Goal: Information Seeking & Learning: Learn about a topic

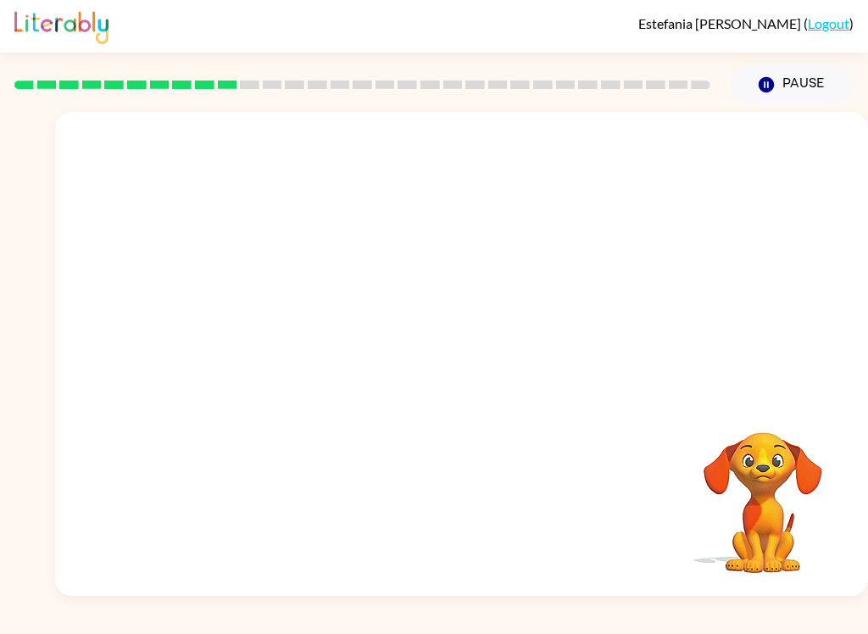
click at [316, 370] on video "Your browser must support playing .mp4 files to use Literably. Please try using…" at bounding box center [461, 254] width 813 height 285
click at [788, 344] on video "Your browser must support playing .mp4 files to use Literably. Please try using…" at bounding box center [461, 254] width 813 height 285
click at [787, 343] on video "Your browser must support playing .mp4 files to use Literably. Please try using…" at bounding box center [461, 254] width 813 height 285
click at [798, 414] on video "Your browser must support playing .mp4 files to use Literably. Please try using…" at bounding box center [763, 491] width 170 height 170
click at [797, 414] on video "Your browser must support playing .mp4 files to use Literably. Please try using…" at bounding box center [763, 491] width 170 height 170
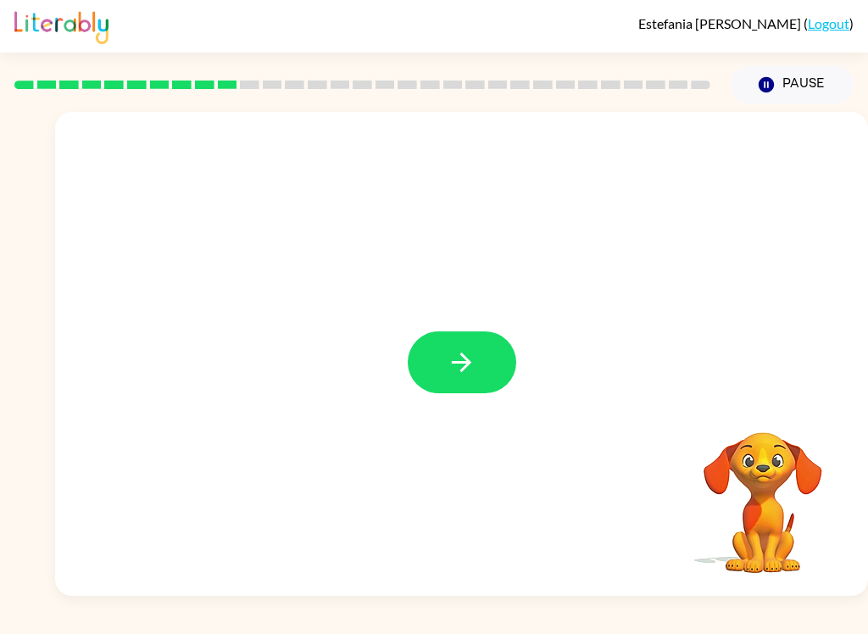
click at [450, 367] on icon "button" at bounding box center [462, 363] width 30 height 30
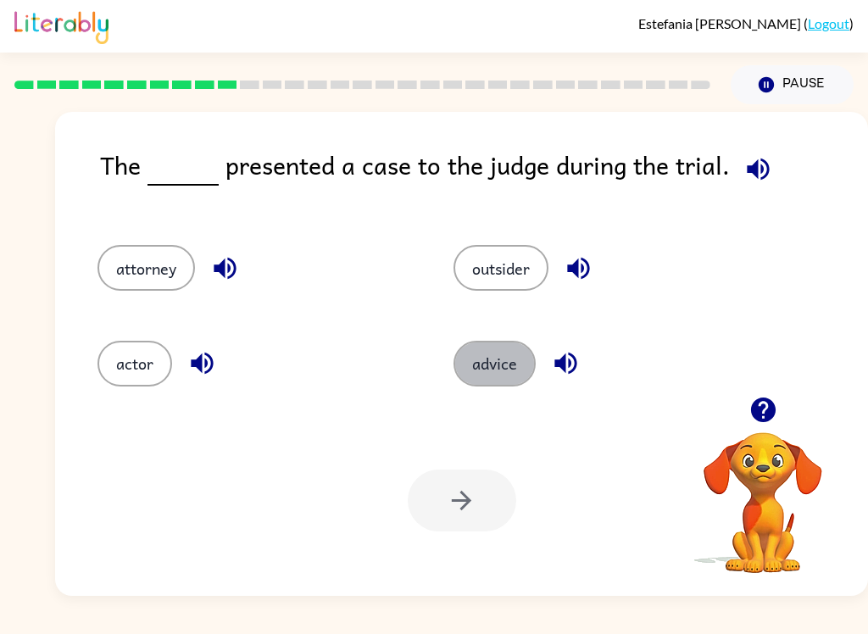
click at [535, 359] on button "advice" at bounding box center [494, 364] width 82 height 46
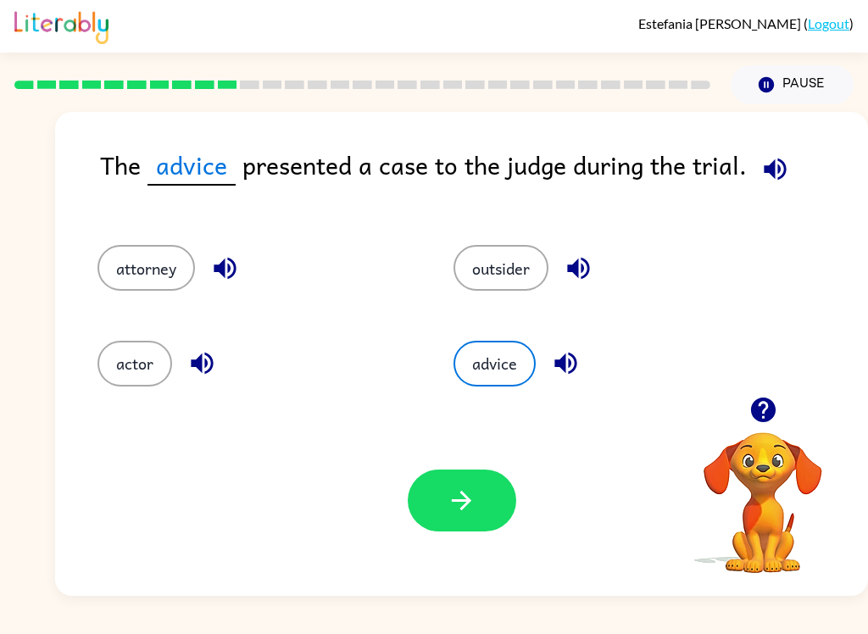
click at [469, 503] on icon "button" at bounding box center [461, 500] width 19 height 19
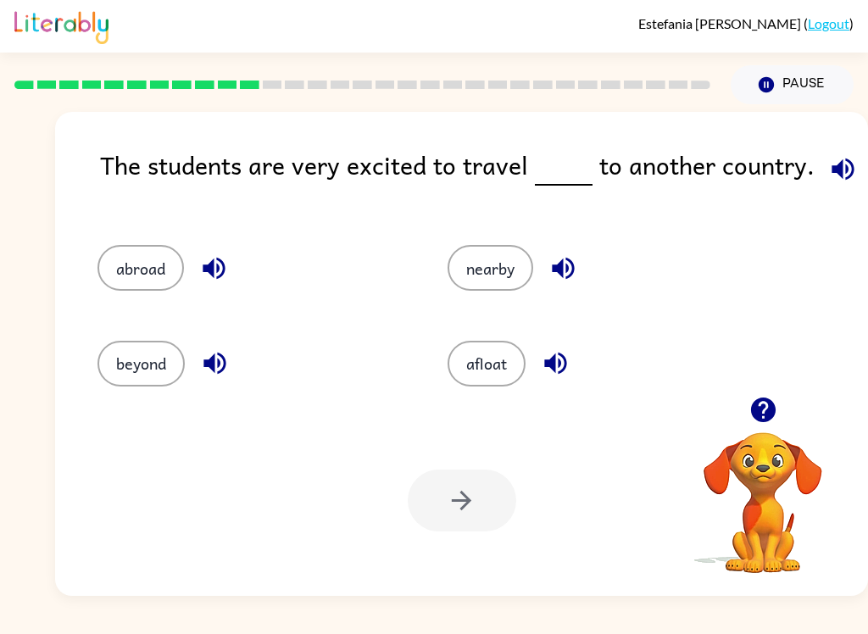
click at [114, 271] on button "abroad" at bounding box center [140, 268] width 86 height 46
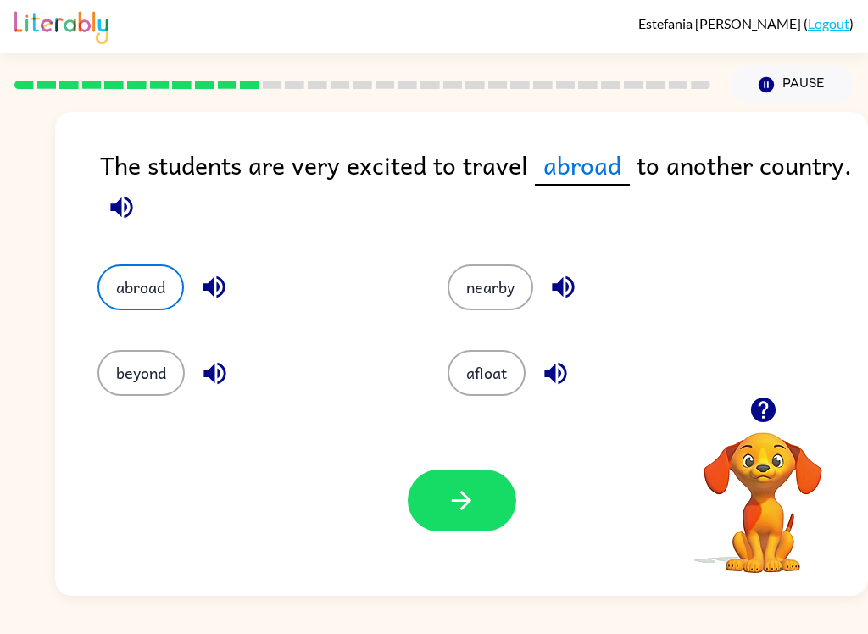
click at [431, 520] on button "button" at bounding box center [462, 501] width 108 height 62
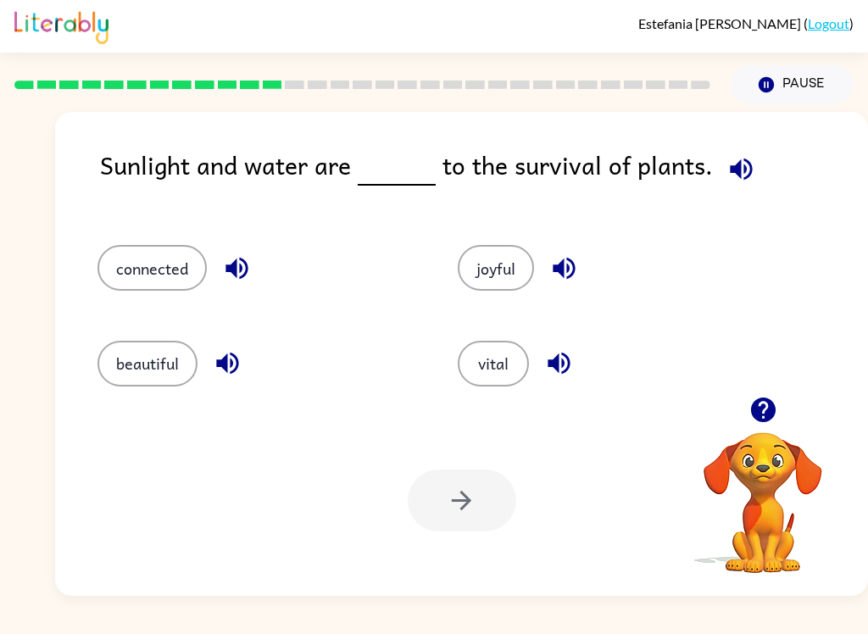
click at [487, 377] on button "vital" at bounding box center [493, 364] width 71 height 46
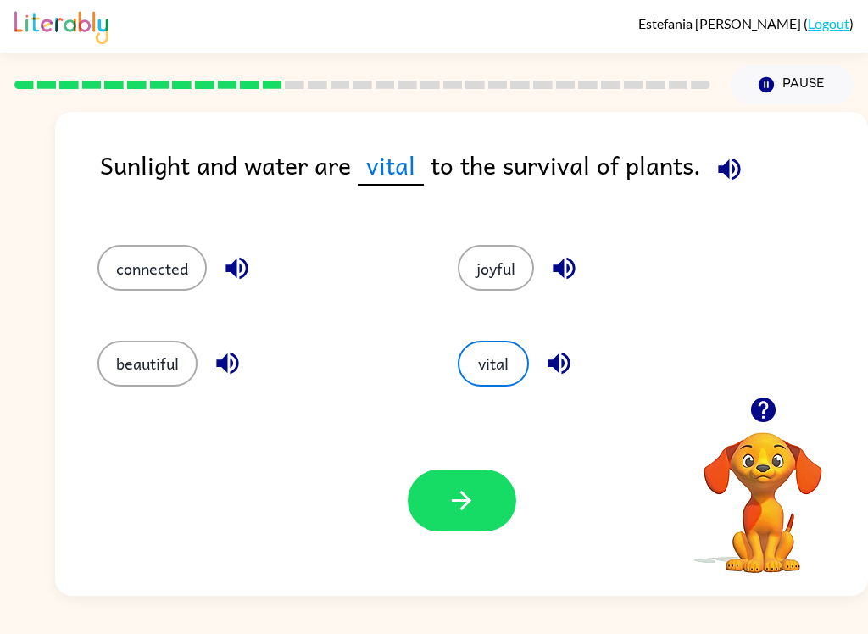
click at [460, 510] on icon "button" at bounding box center [462, 501] width 30 height 30
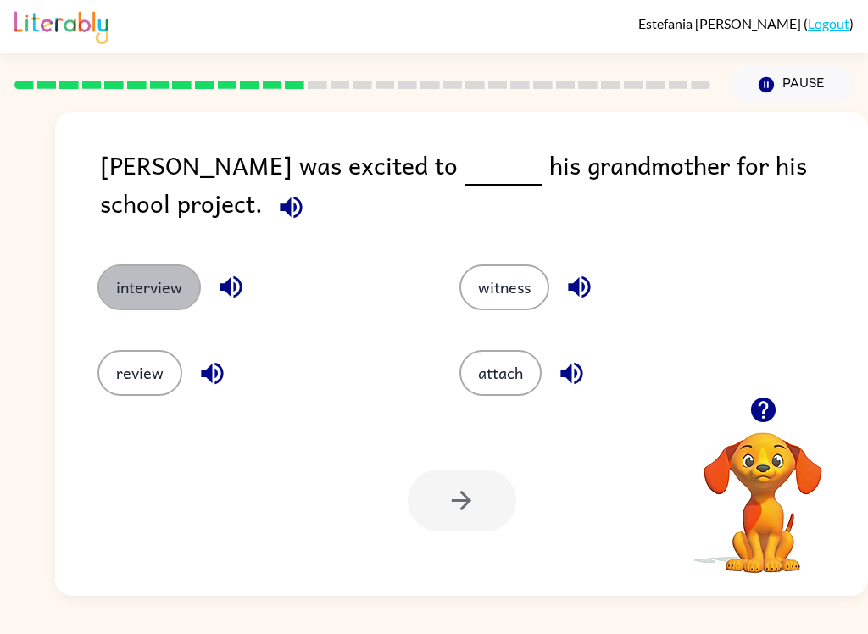
click at [165, 304] on button "interview" at bounding box center [148, 287] width 103 height 46
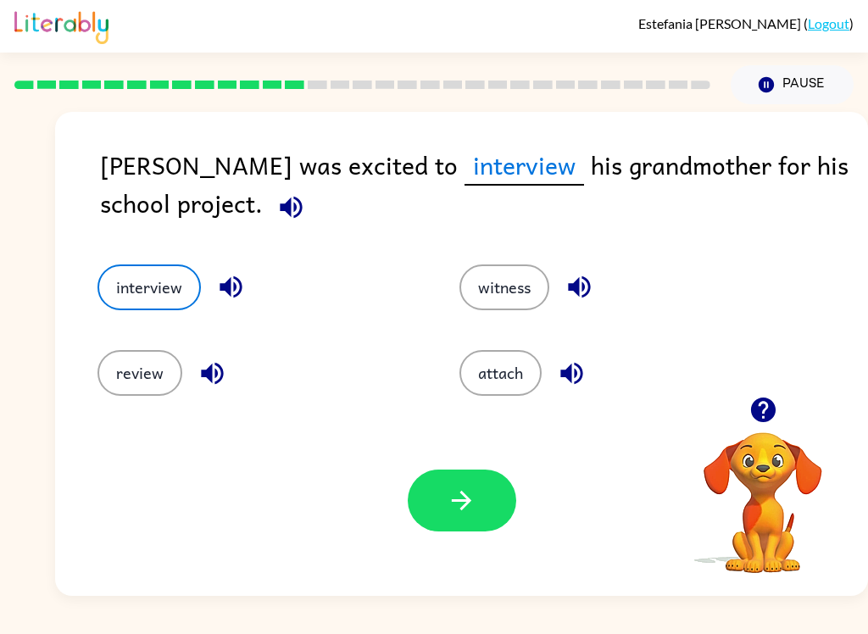
click at [506, 524] on button "button" at bounding box center [462, 501] width 108 height 62
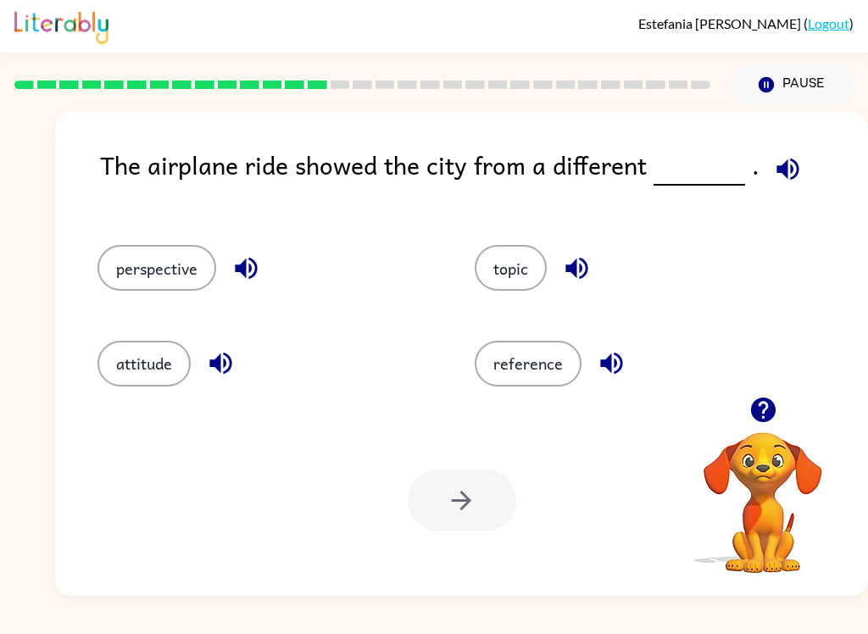
click at [147, 273] on button "perspective" at bounding box center [156, 268] width 119 height 46
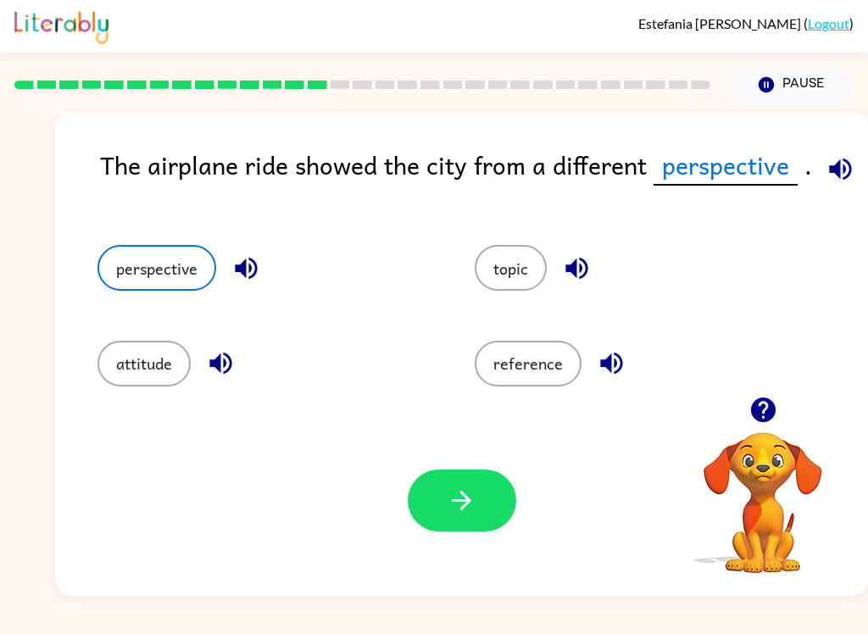
click at [488, 525] on button "button" at bounding box center [462, 501] width 108 height 62
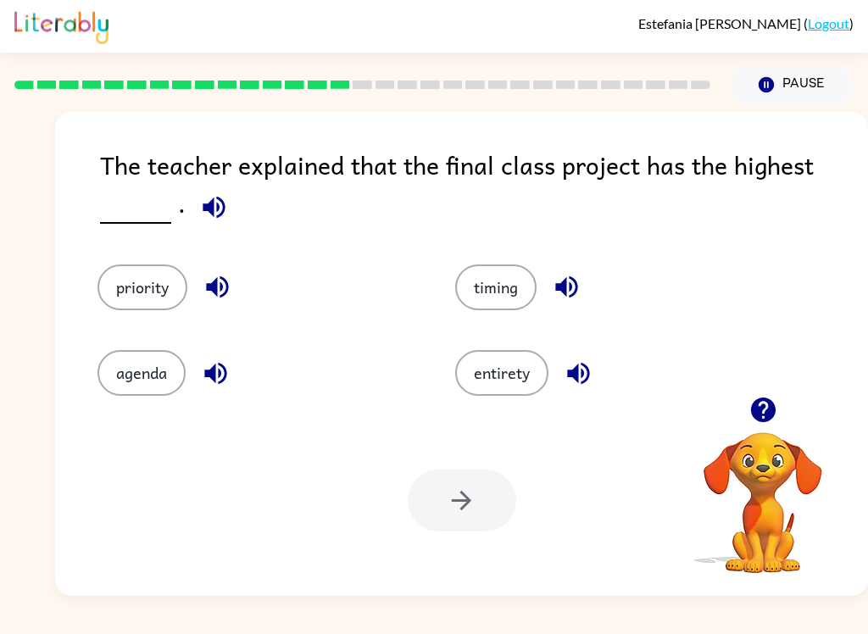
click at [141, 284] on button "priority" at bounding box center [142, 287] width 90 height 46
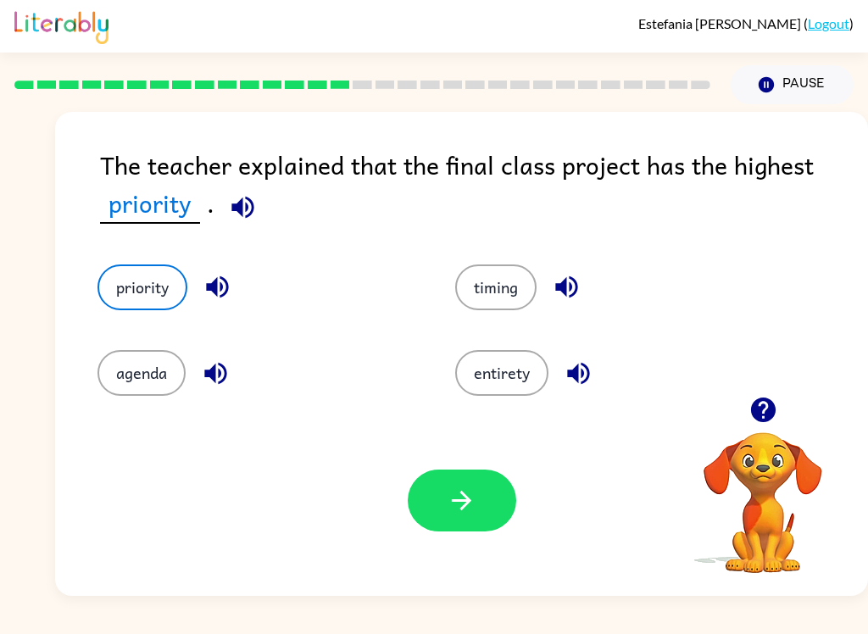
click at [444, 512] on button "button" at bounding box center [462, 501] width 108 height 62
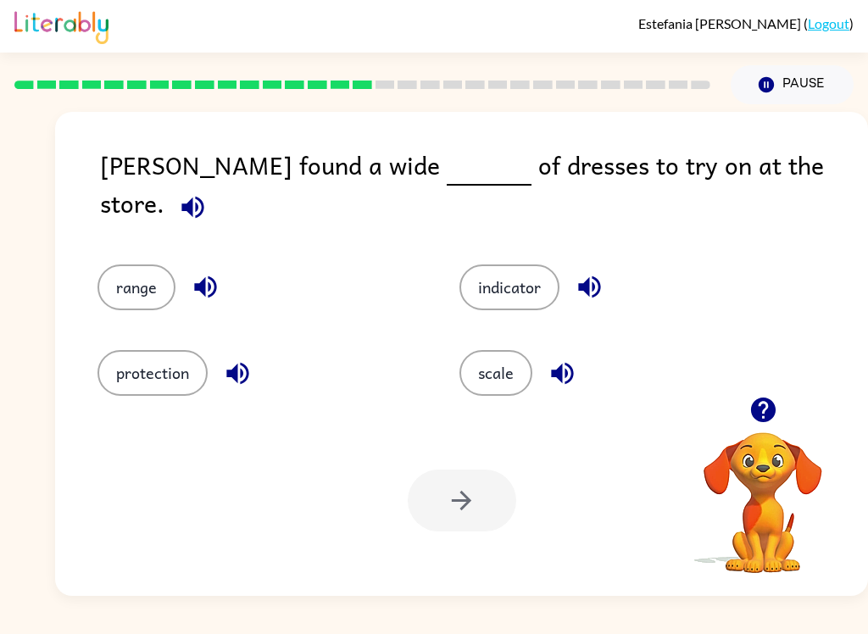
click at [115, 359] on button "protection" at bounding box center [152, 373] width 110 height 46
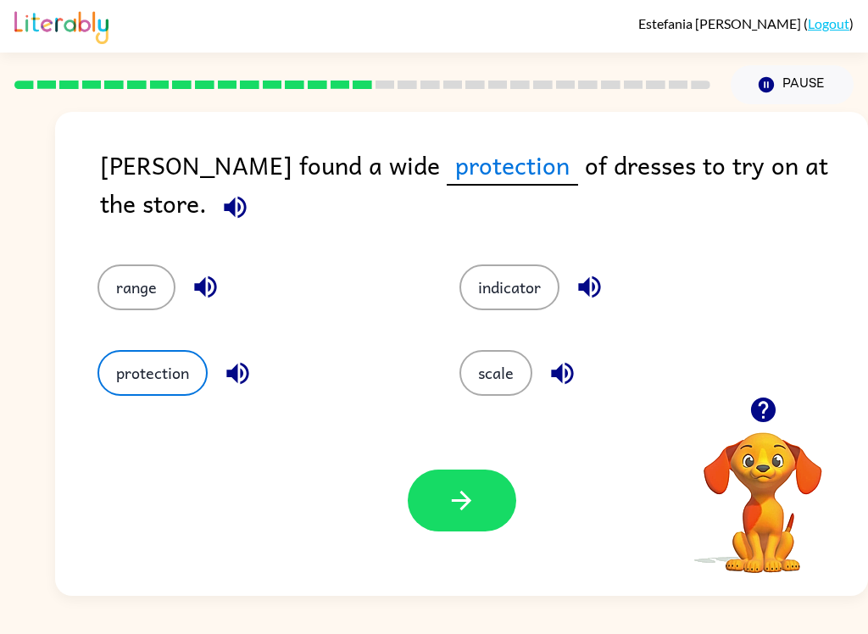
click at [111, 264] on button "range" at bounding box center [136, 287] width 78 height 46
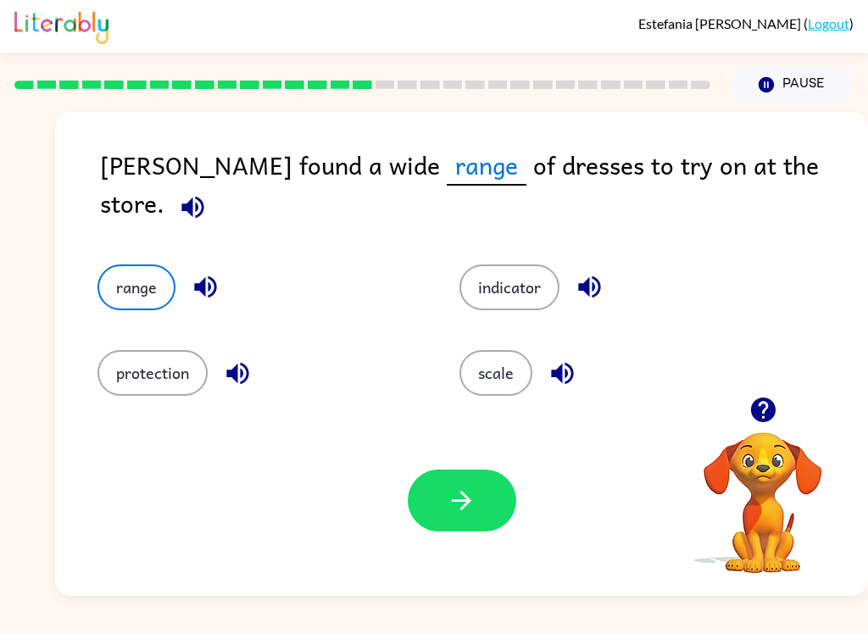
click at [498, 376] on button "scale" at bounding box center [495, 373] width 73 height 46
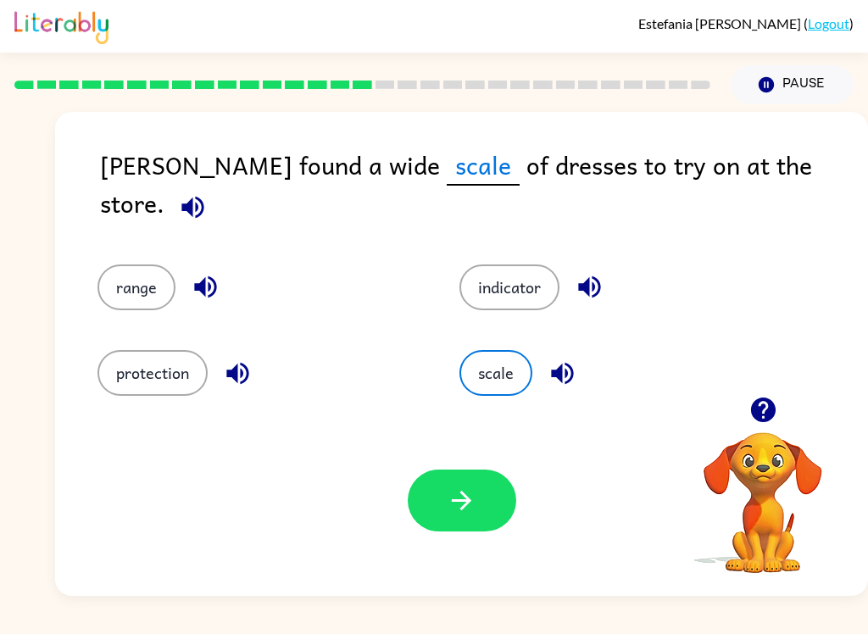
click at [480, 515] on button "button" at bounding box center [462, 501] width 108 height 62
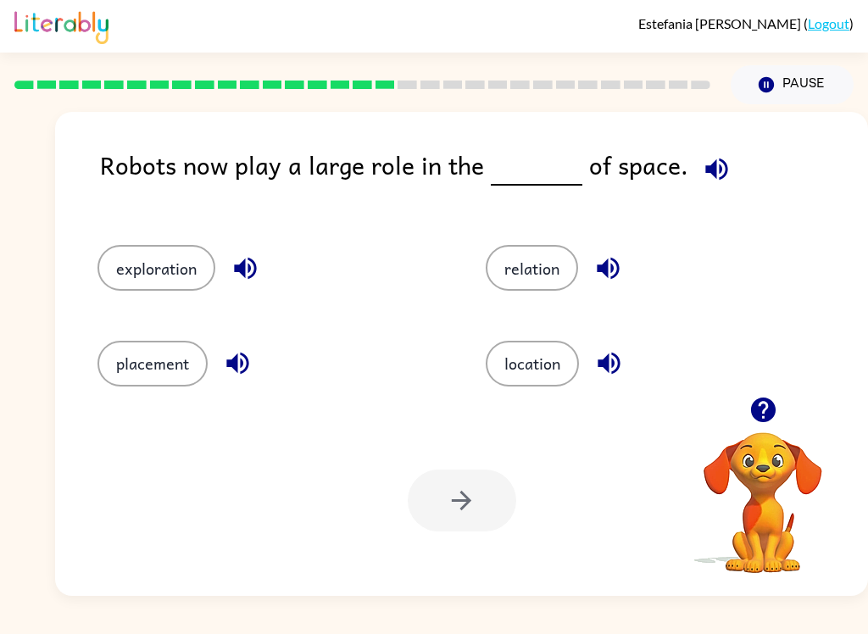
click at [512, 373] on button "location" at bounding box center [532, 364] width 93 height 46
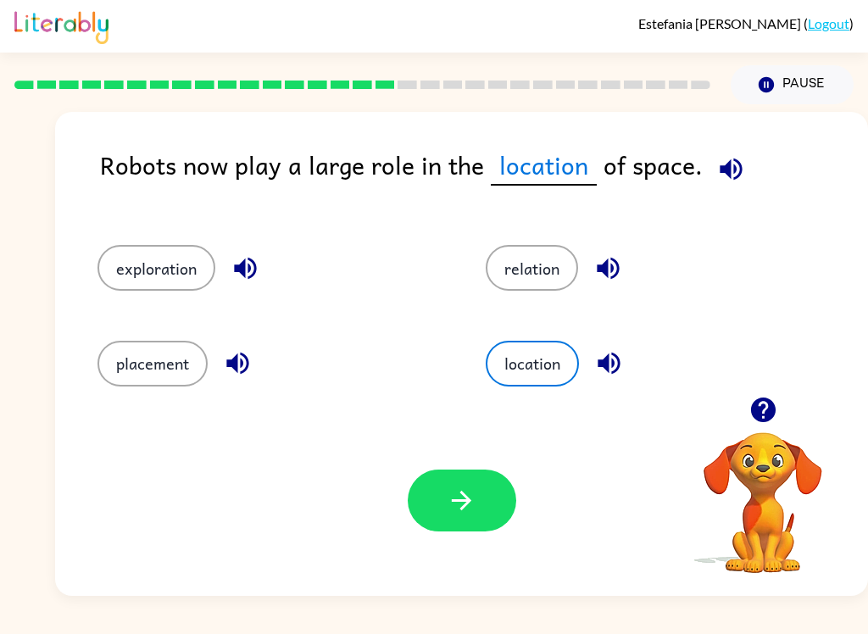
click at [433, 520] on button "button" at bounding box center [462, 501] width 108 height 62
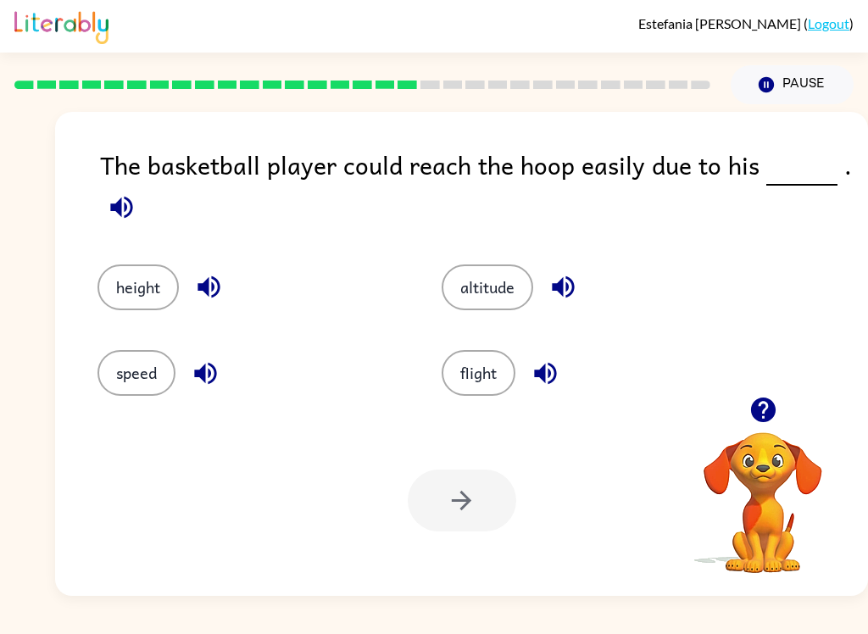
click at [119, 287] on button "height" at bounding box center [137, 287] width 81 height 46
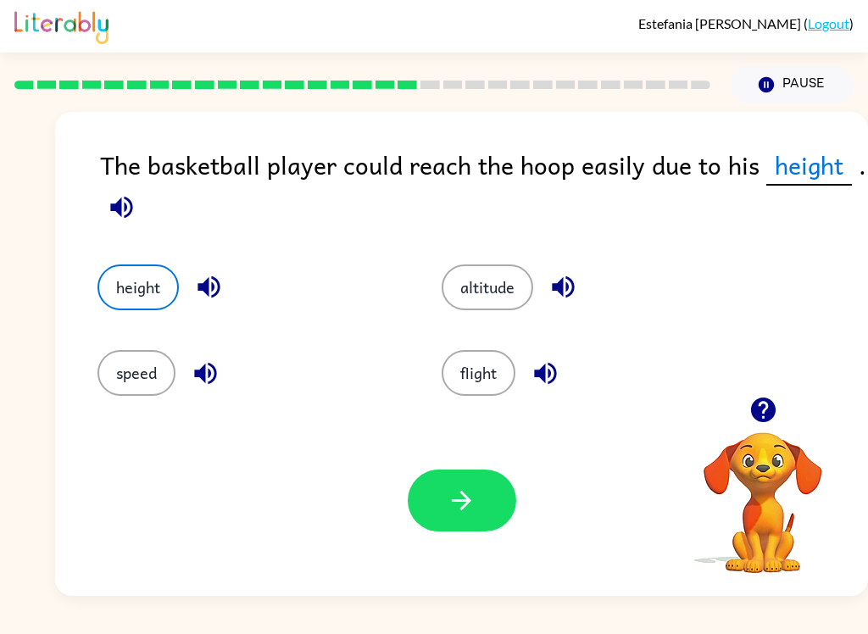
click at [448, 548] on div "Your browser must support playing .mp4 files to use Literably. Please try using…" at bounding box center [461, 500] width 813 height 191
click at [433, 510] on button "button" at bounding box center [462, 501] width 108 height 62
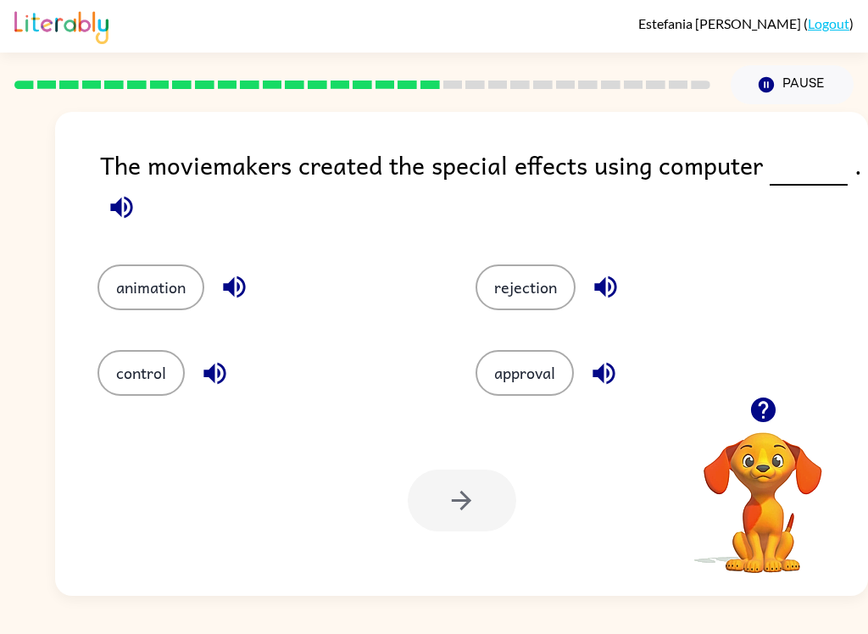
click at [133, 279] on button "animation" at bounding box center [150, 287] width 107 height 46
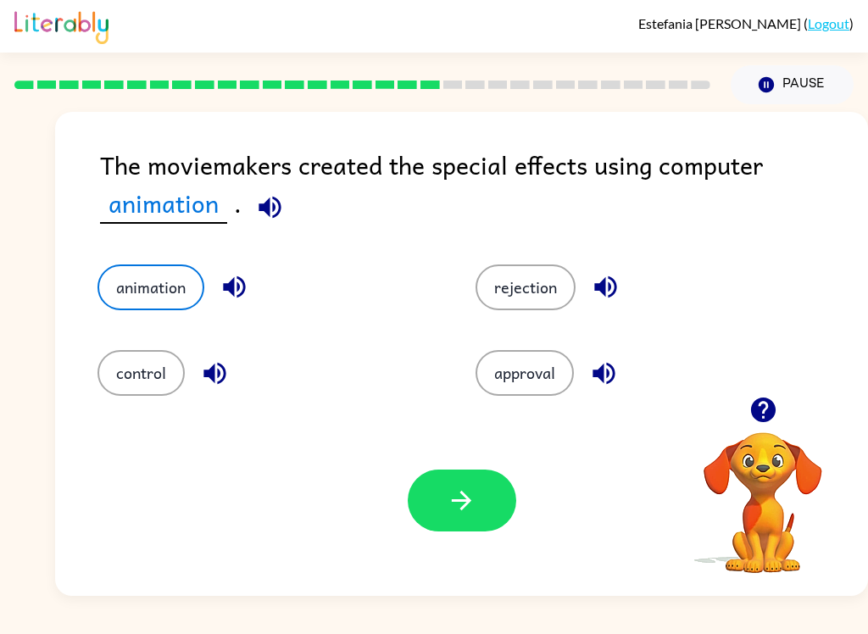
click at [433, 504] on button "button" at bounding box center [462, 501] width 108 height 62
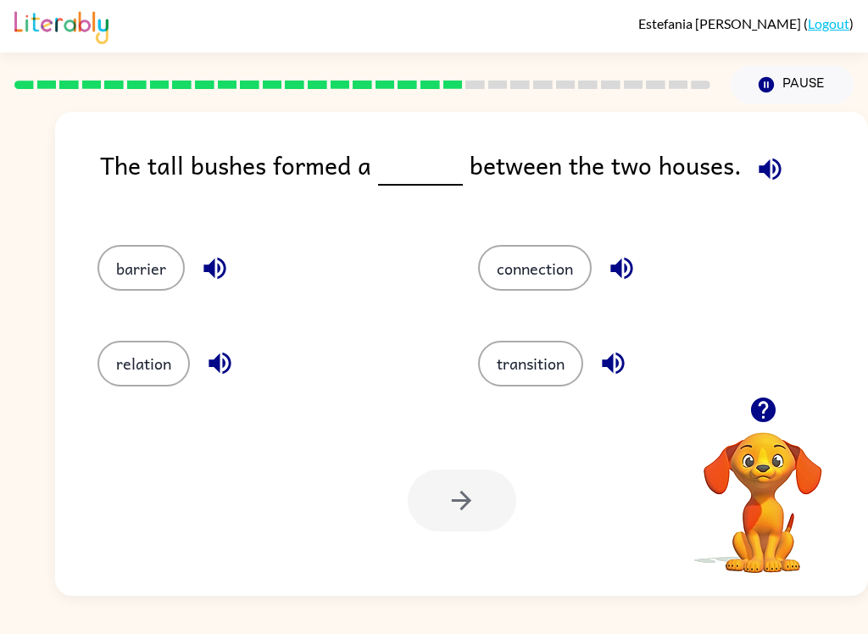
click at [574, 242] on div "connection" at bounding box center [636, 260] width 381 height 95
click at [554, 258] on button "connection" at bounding box center [535, 268] width 114 height 46
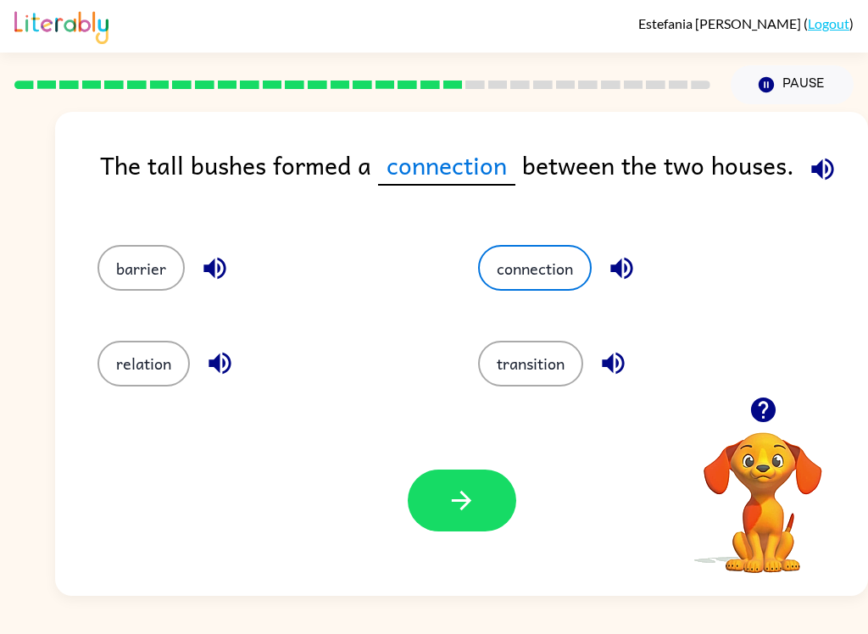
click at [458, 522] on button "button" at bounding box center [462, 501] width 108 height 62
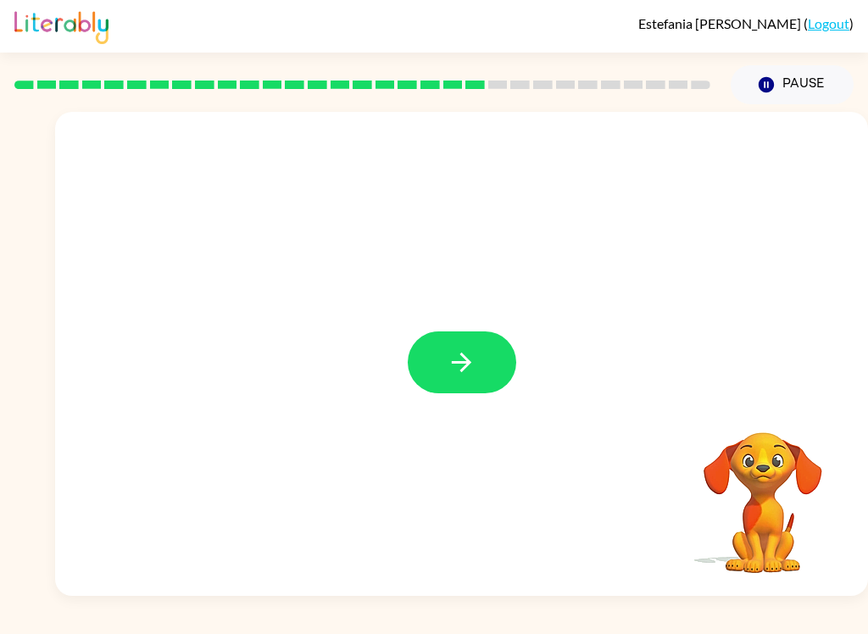
click at [463, 381] on button "button" at bounding box center [462, 362] width 108 height 62
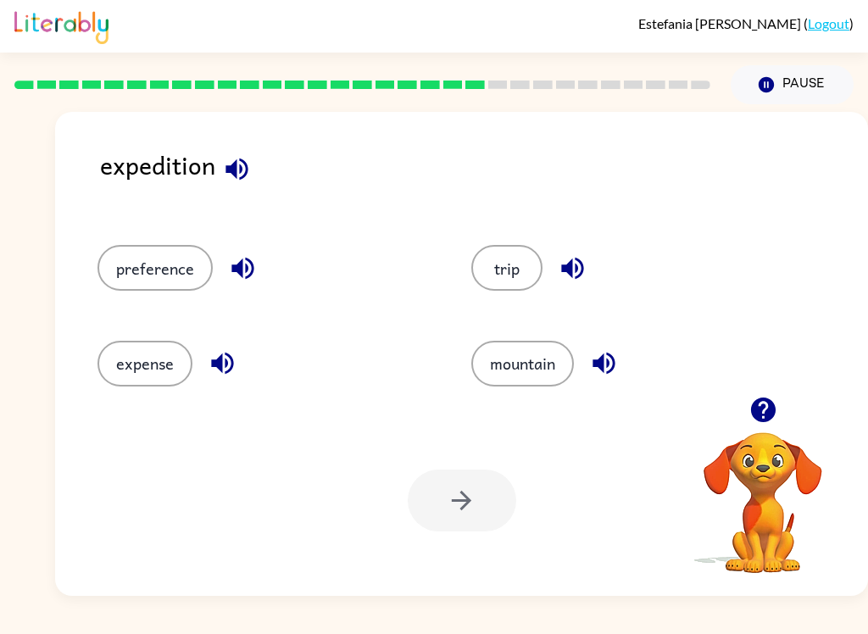
click at [507, 281] on button "trip" at bounding box center [506, 268] width 71 height 46
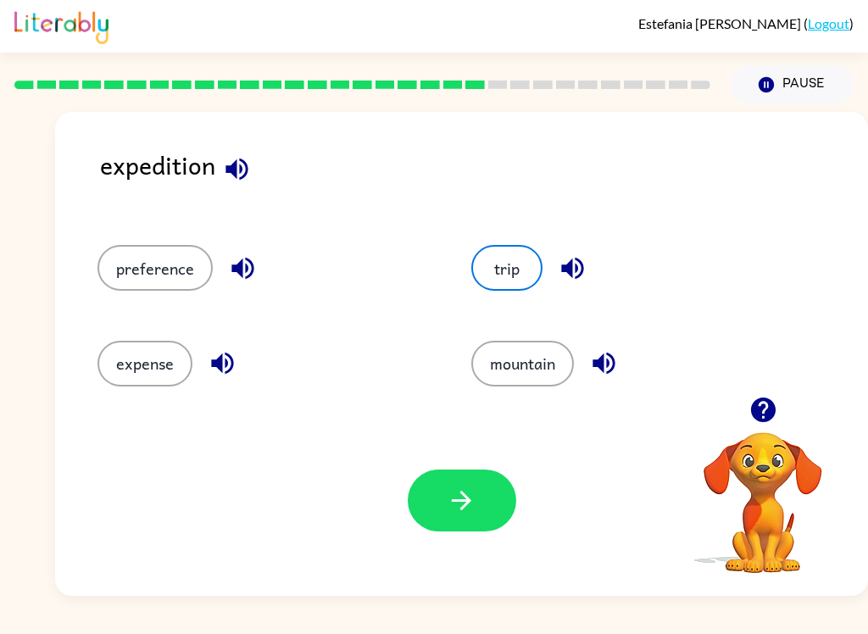
click at [460, 492] on icon "button" at bounding box center [462, 501] width 30 height 30
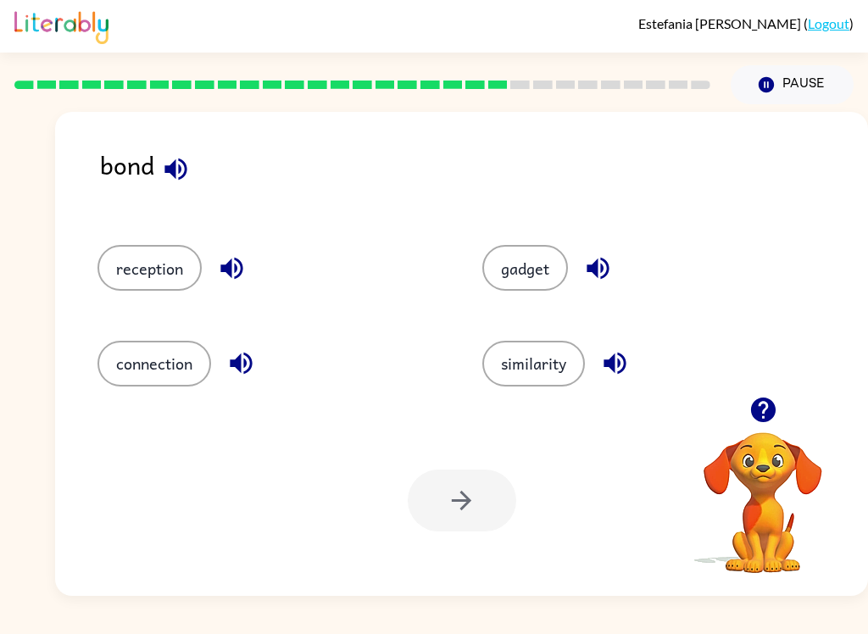
click at [121, 362] on button "connection" at bounding box center [154, 364] width 114 height 46
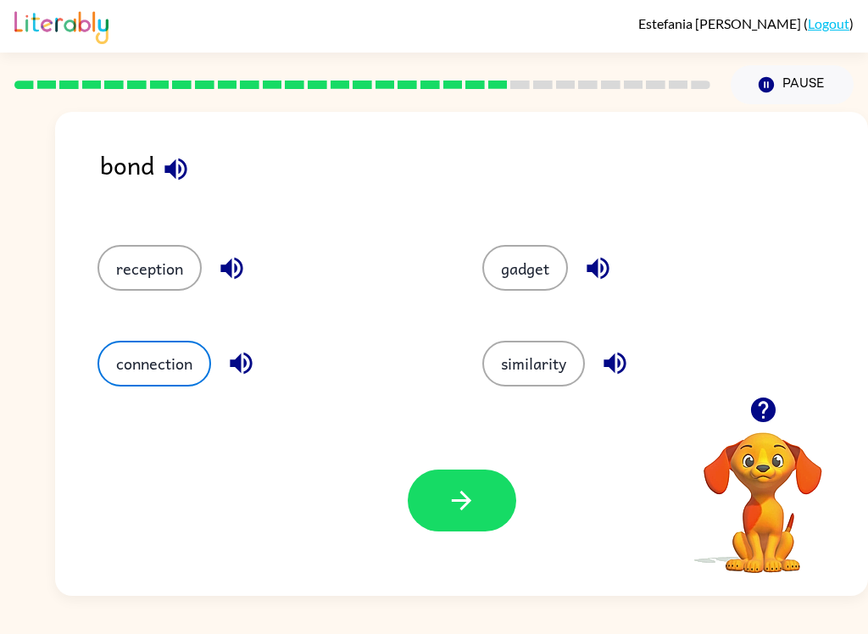
click at [480, 494] on button "button" at bounding box center [462, 501] width 108 height 62
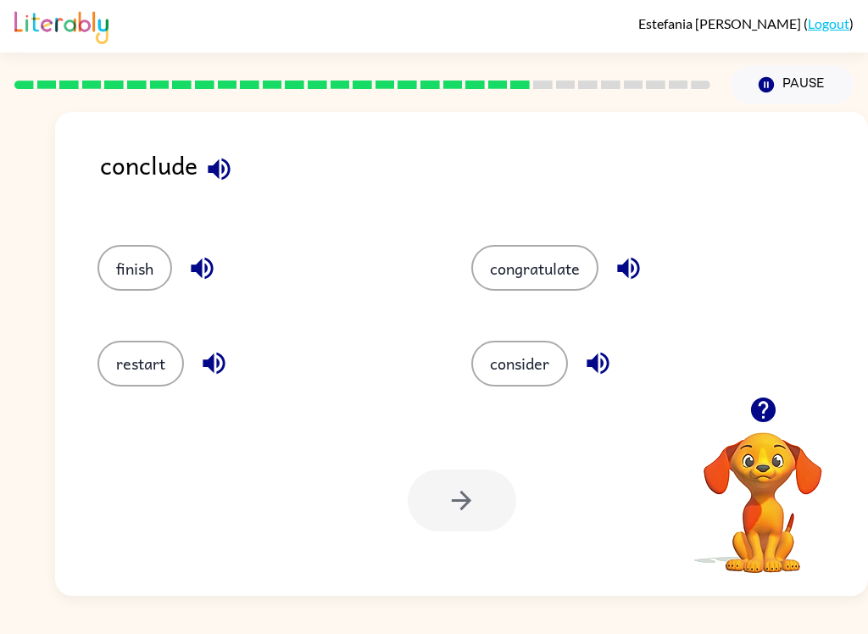
click at [127, 285] on button "finish" at bounding box center [134, 268] width 75 height 46
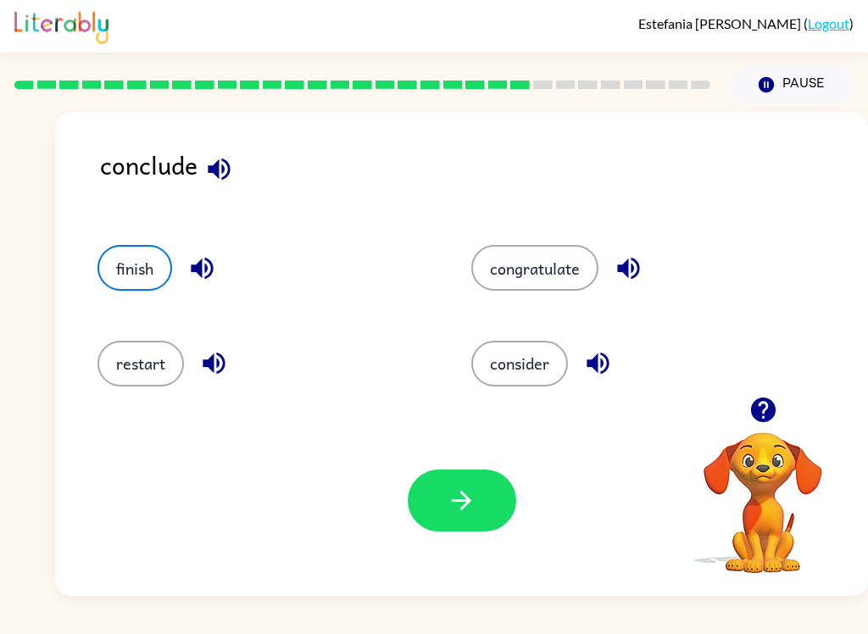
click at [455, 515] on icon "button" at bounding box center [462, 501] width 30 height 30
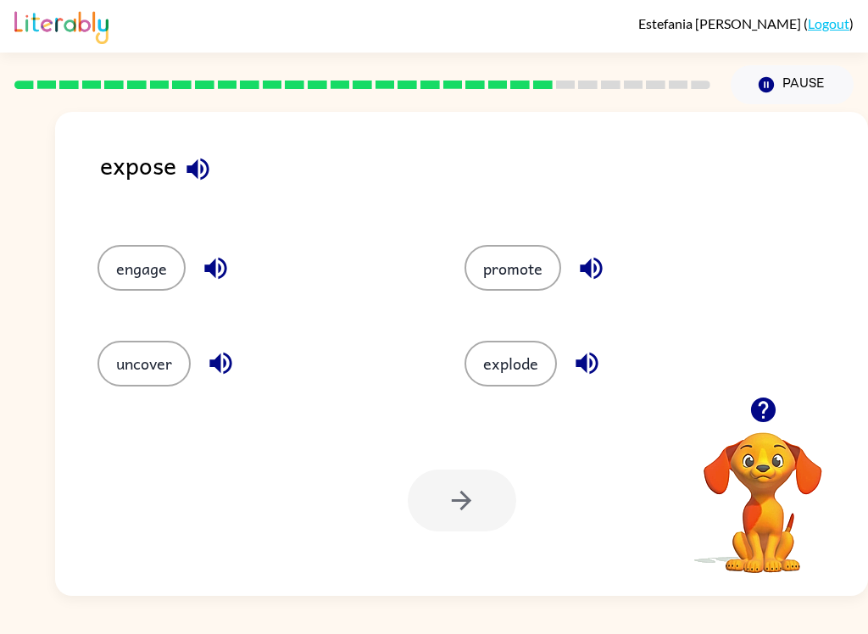
click at [137, 374] on button "uncover" at bounding box center [143, 364] width 93 height 46
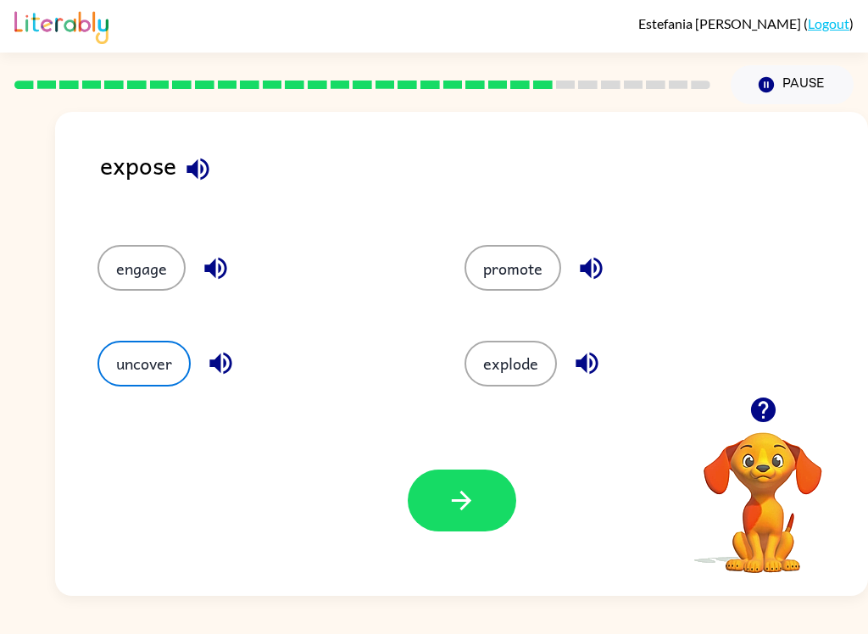
click at [474, 511] on icon "button" at bounding box center [462, 501] width 30 height 30
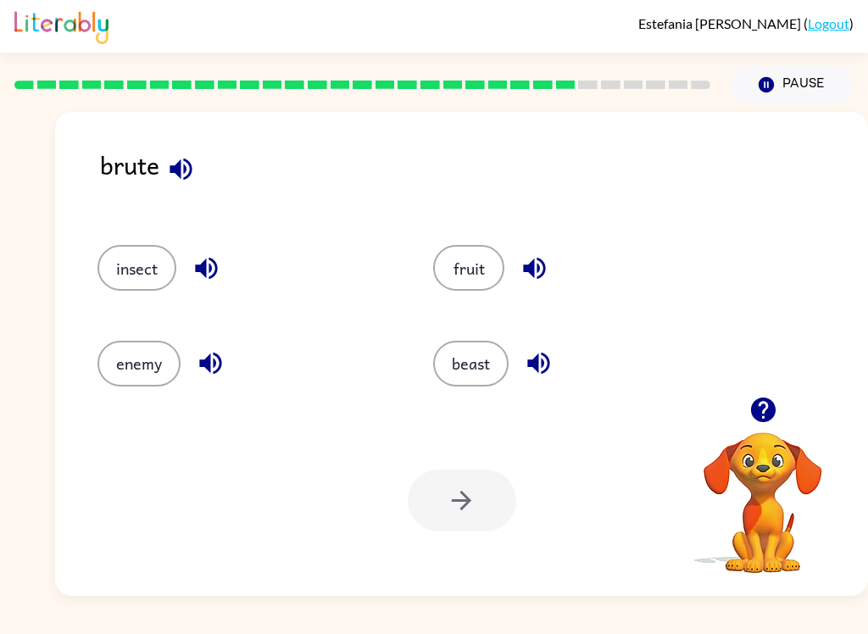
click at [496, 359] on button "beast" at bounding box center [470, 364] width 75 height 46
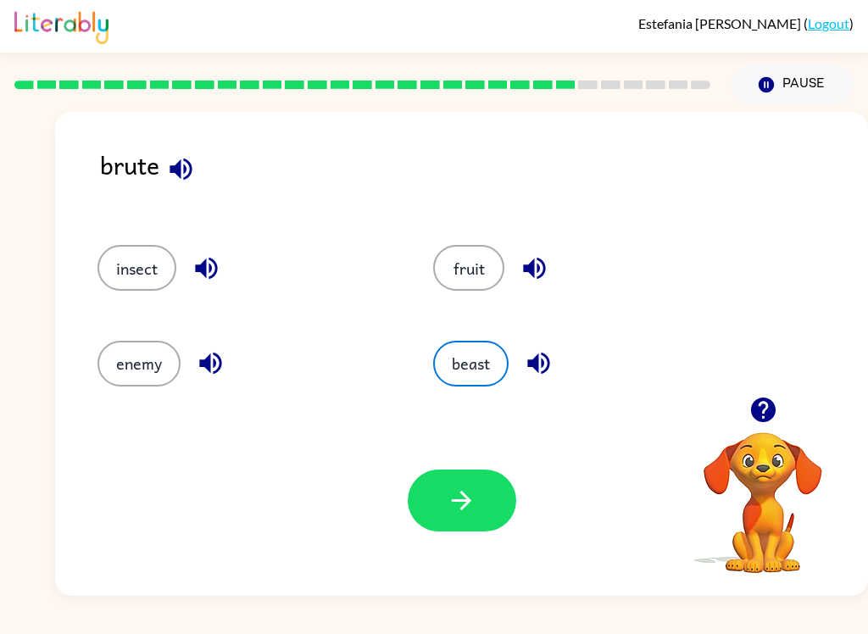
click at [481, 509] on button "button" at bounding box center [462, 501] width 108 height 62
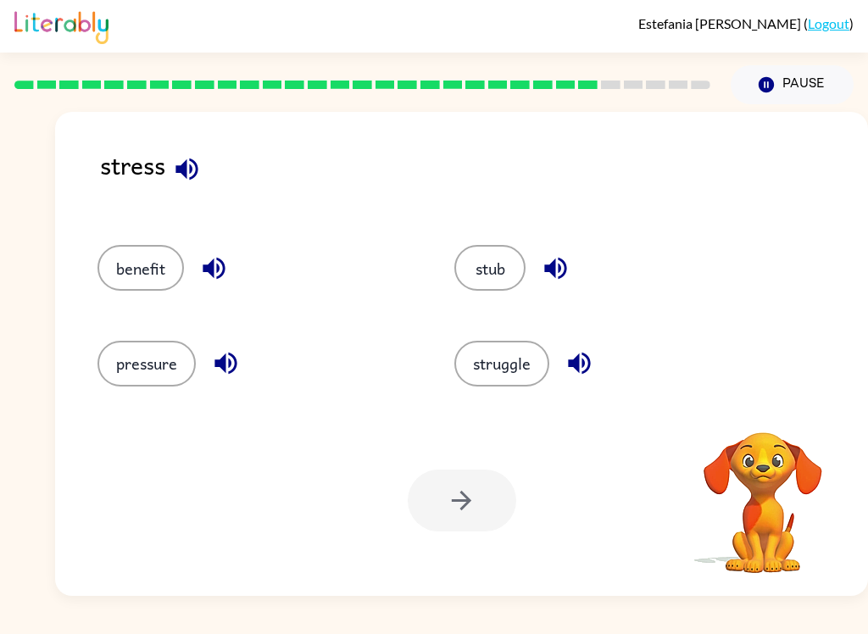
click at [170, 350] on button "pressure" at bounding box center [146, 364] width 98 height 46
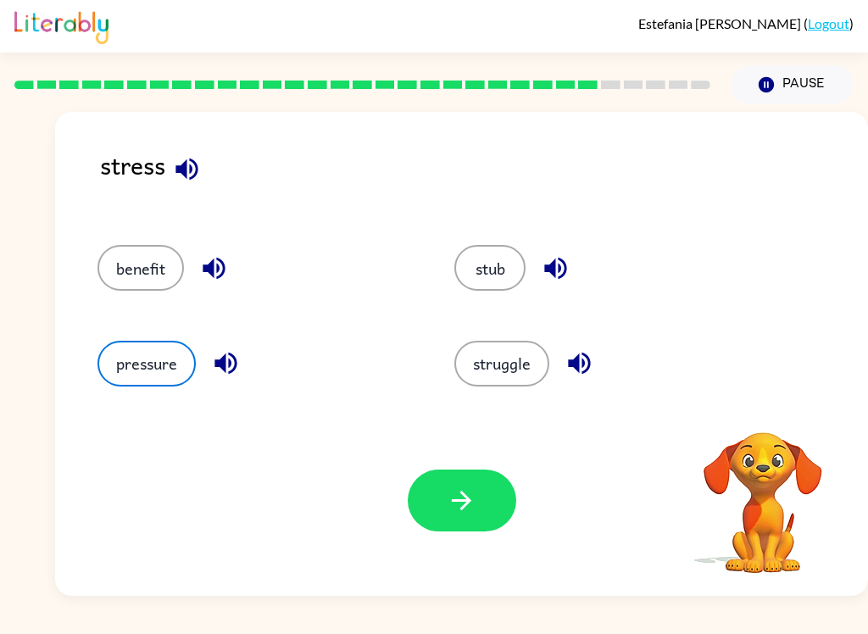
click at [416, 526] on div at bounding box center [462, 501] width 108 height 62
click at [465, 525] on button "button" at bounding box center [462, 501] width 108 height 62
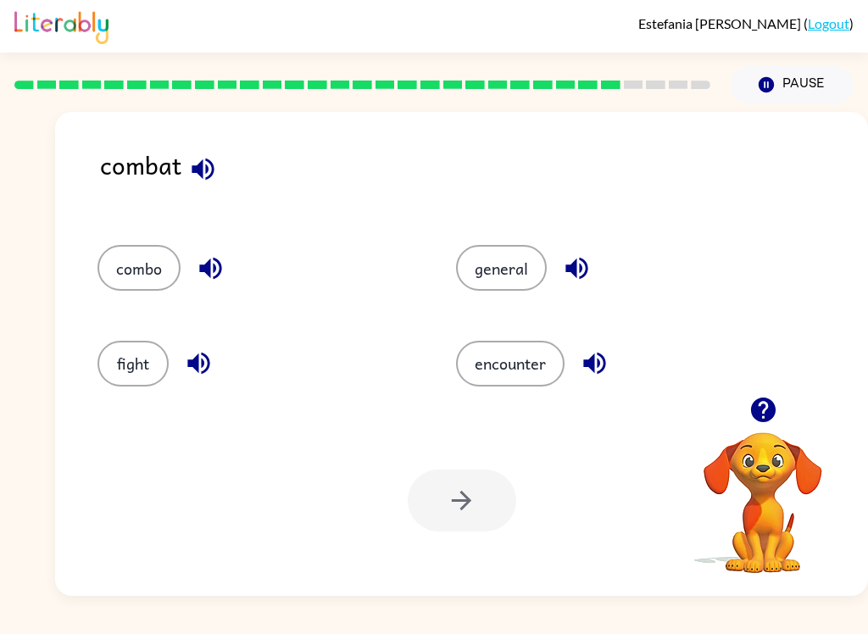
click at [109, 354] on button "fight" at bounding box center [132, 364] width 71 height 46
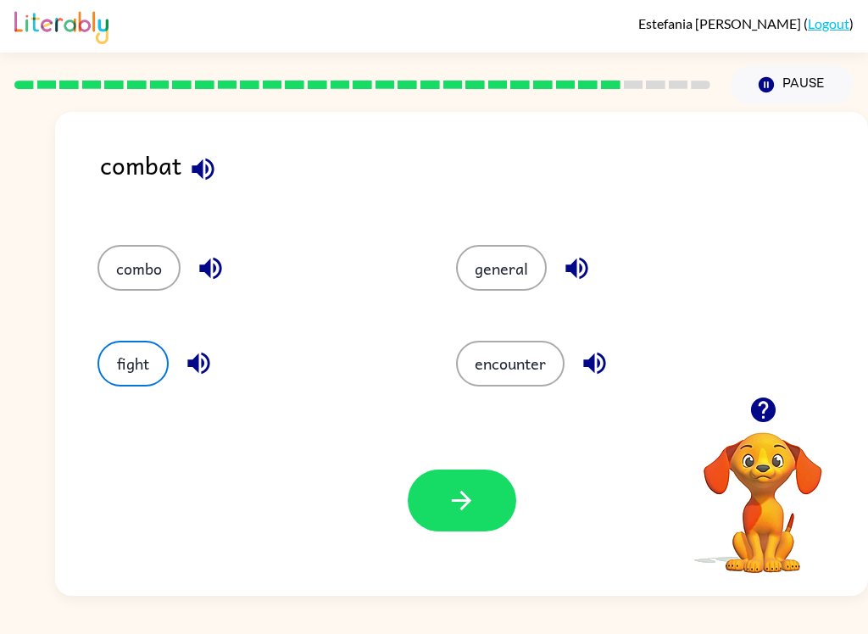
click at [499, 521] on button "button" at bounding box center [462, 501] width 108 height 62
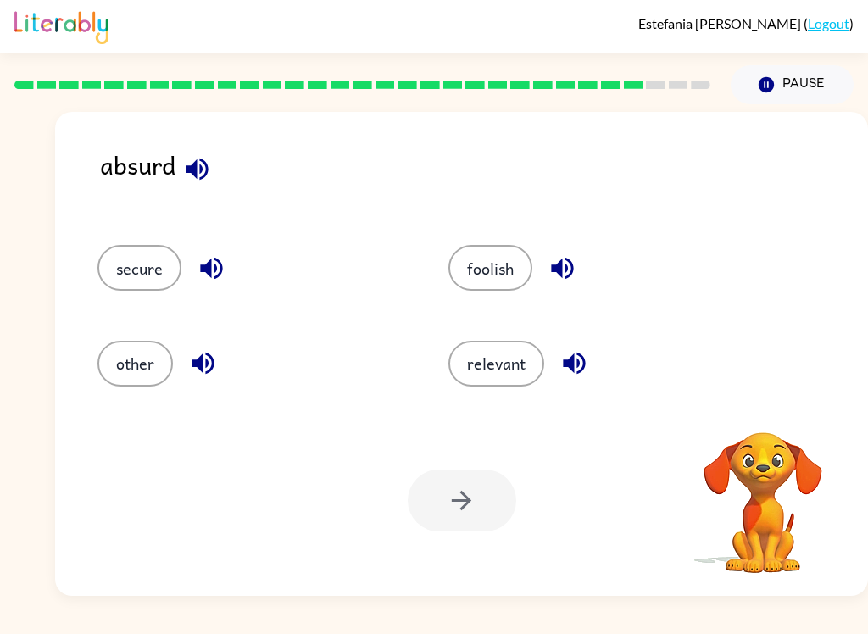
click at [503, 266] on button "foolish" at bounding box center [490, 268] width 84 height 46
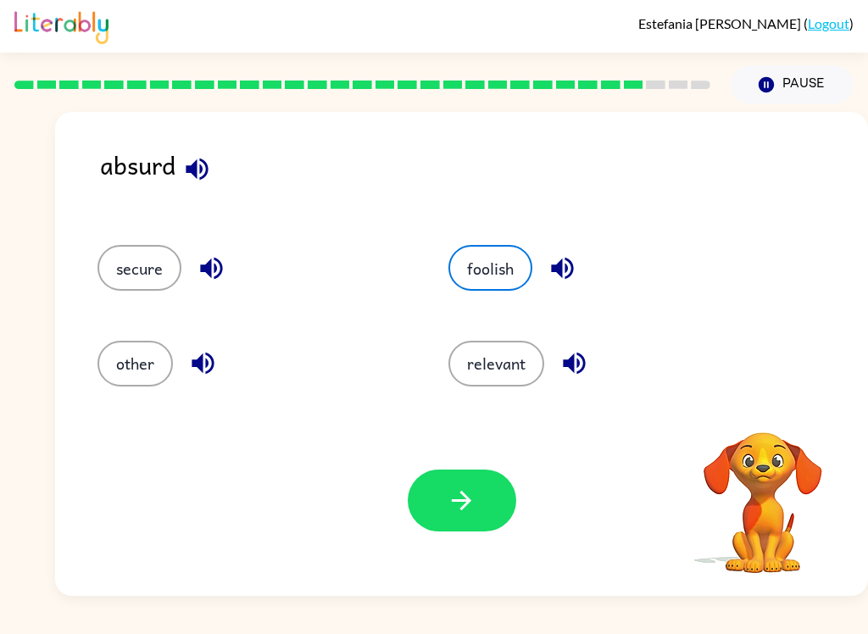
click at [470, 514] on icon "button" at bounding box center [462, 501] width 30 height 30
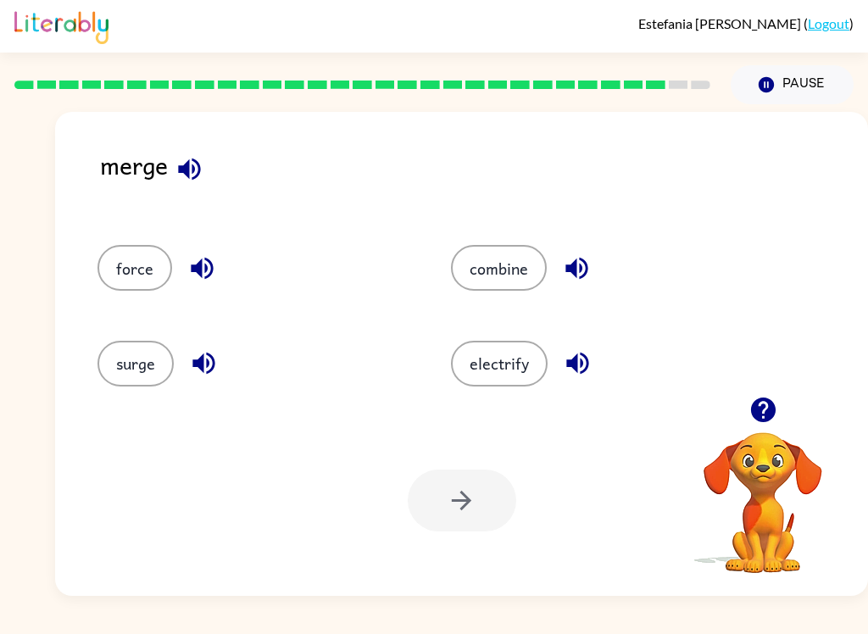
click at [459, 272] on button "combine" at bounding box center [499, 268] width 96 height 46
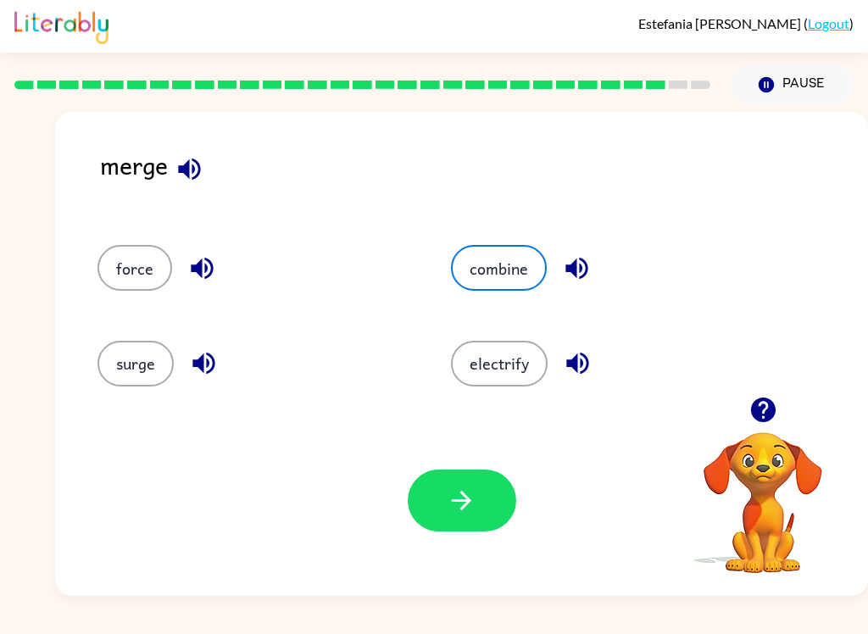
click at [489, 514] on button "button" at bounding box center [462, 501] width 108 height 62
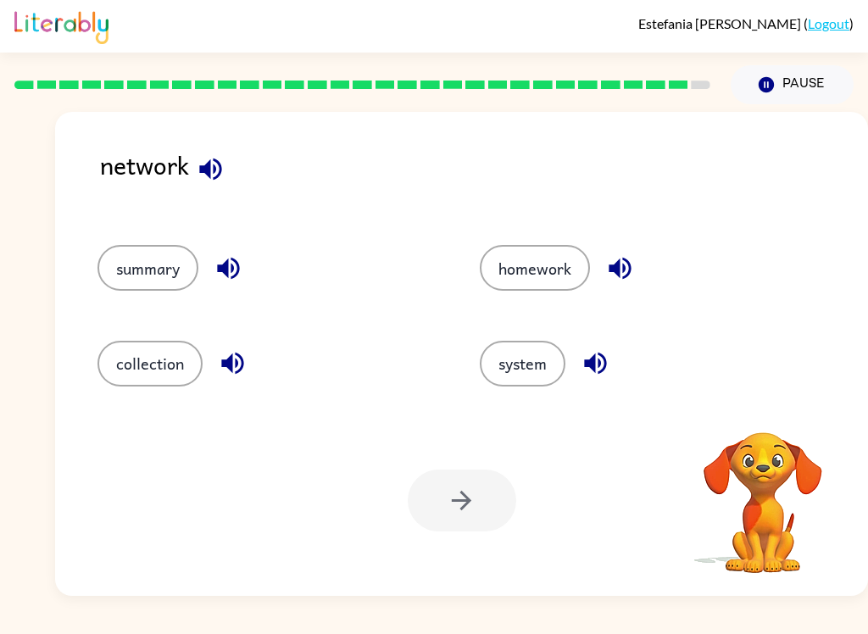
click at [512, 370] on button "system" at bounding box center [523, 364] width 86 height 46
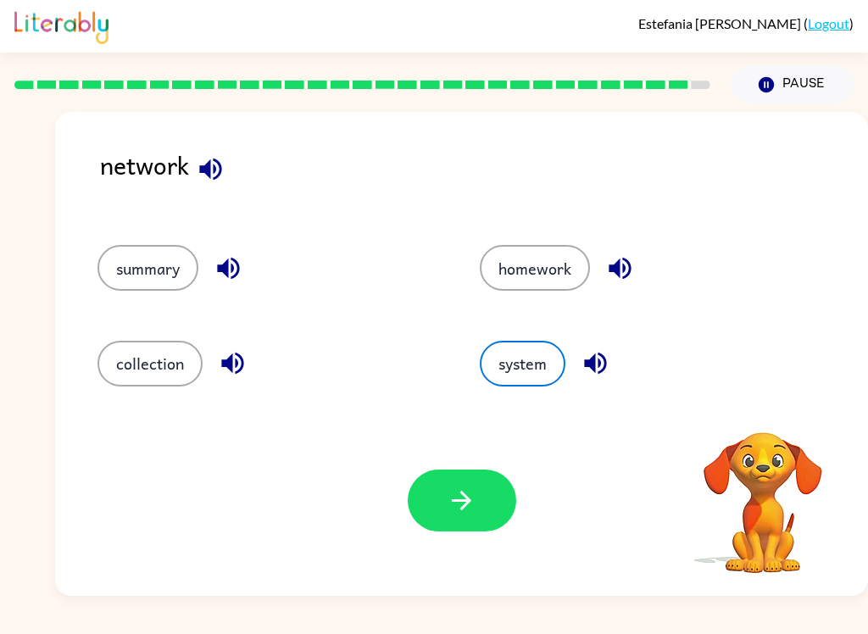
click at [461, 518] on button "button" at bounding box center [462, 501] width 108 height 62
